Goal: Information Seeking & Learning: Understand process/instructions

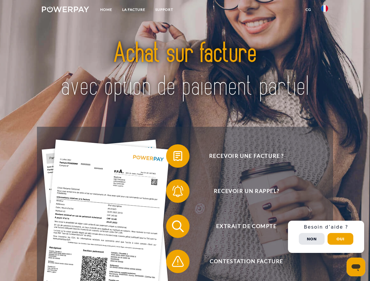
click at [65, 10] on img at bounding box center [65, 9] width 47 height 6
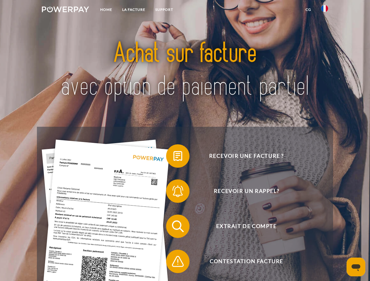
click at [324, 10] on img at bounding box center [324, 8] width 7 height 7
click at [308, 10] on link "CG" at bounding box center [308, 9] width 16 height 11
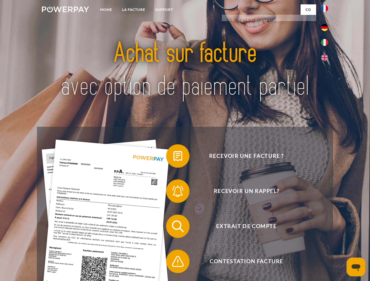
click at [173, 157] on span at bounding box center [168, 155] width 29 height 29
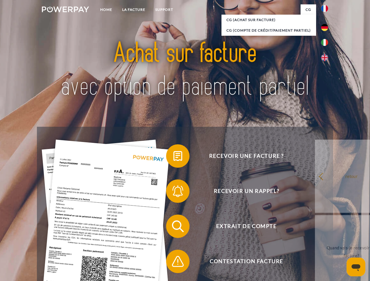
click at [173, 192] on div "Recevoir une facture ? Recevoir un rappel? Extrait de compte retour" at bounding box center [185, 244] width 296 height 234
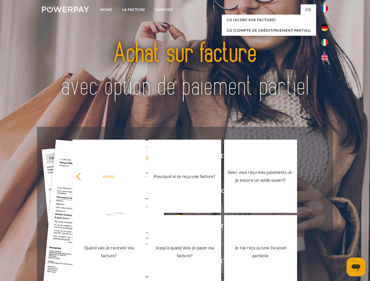
click at [173, 227] on link "Jusqu'à quand dois-je payer ma facture?" at bounding box center [184, 251] width 73 height 73
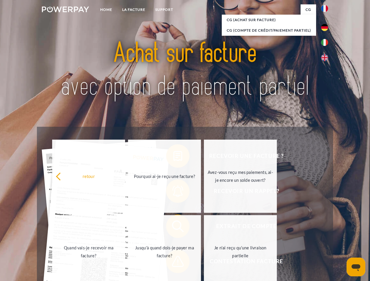
click at [173, 263] on span at bounding box center [168, 261] width 29 height 29
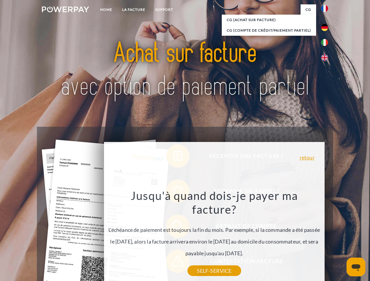
click at [326, 237] on div "Recevoir une facture ? Recevoir un rappel? Extrait de compte retour" at bounding box center [185, 244] width 296 height 234
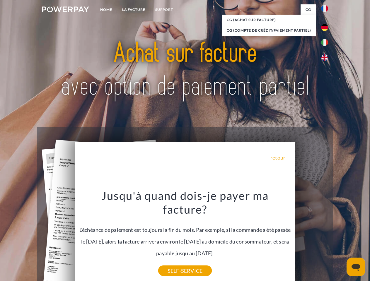
click at [311, 238] on span "Extrait de compte" at bounding box center [245, 226] width 143 height 23
click at [340, 239] on header "Home LA FACTURE Support" at bounding box center [185, 202] width 370 height 404
